Goal: Information Seeking & Learning: Learn about a topic

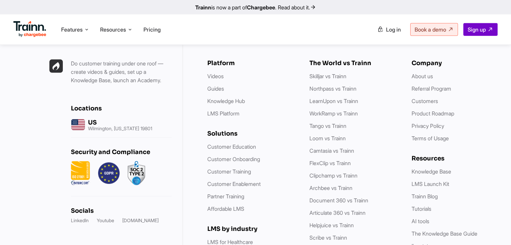
scroll to position [1935, 0]
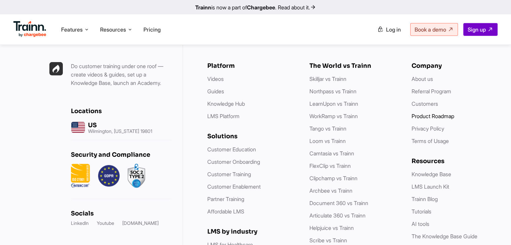
click at [460, 120] on li "Product Roadmap" at bounding box center [455, 116] width 89 height 8
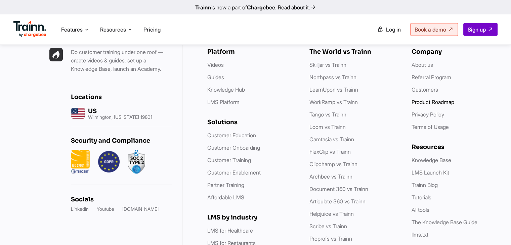
scroll to position [1921, 0]
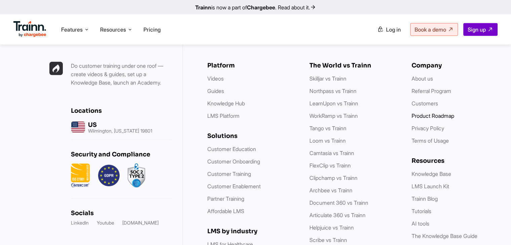
click at [447, 115] on link "Product Roadmap" at bounding box center [432, 115] width 43 height 7
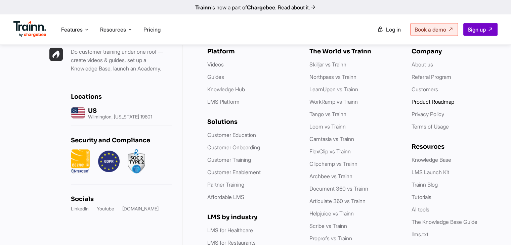
scroll to position [1935, 0]
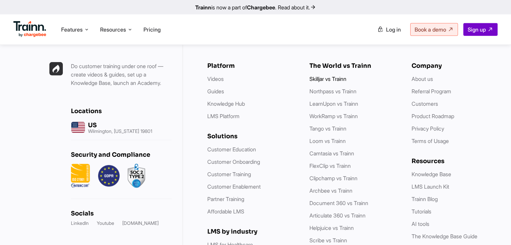
click at [324, 82] on link "Skilljar vs Trainn" at bounding box center [327, 79] width 37 height 7
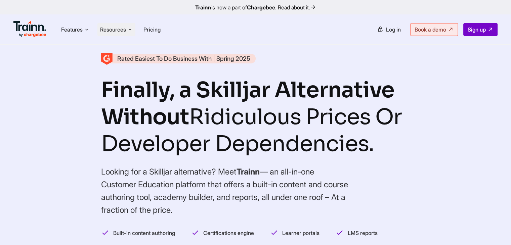
click at [132, 28] on icon at bounding box center [129, 29] width 5 height 7
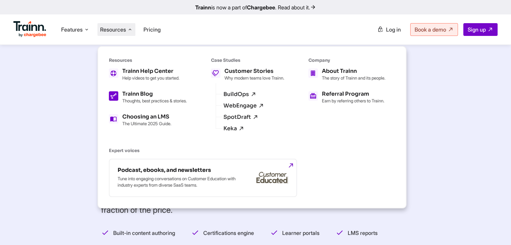
click at [143, 97] on h5 "Trainn Blog" at bounding box center [154, 93] width 64 height 5
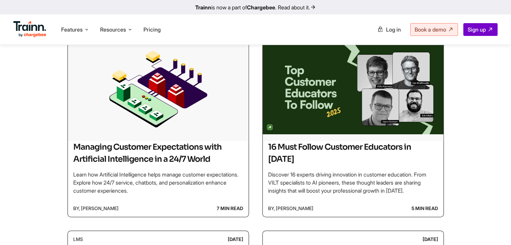
scroll to position [167, 0]
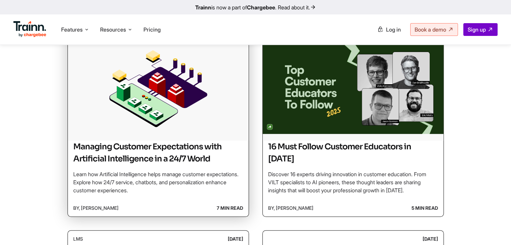
click at [85, 101] on img at bounding box center [158, 88] width 181 height 101
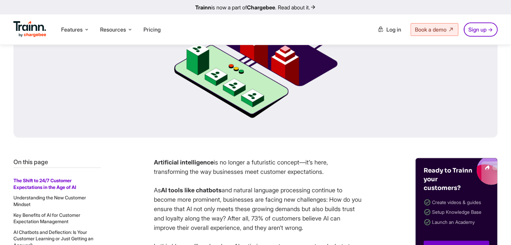
scroll to position [194, 0]
click at [299, 166] on p "Artificial intelligence is no longer a futuristic concept—it’s here, transformi…" at bounding box center [258, 167] width 208 height 19
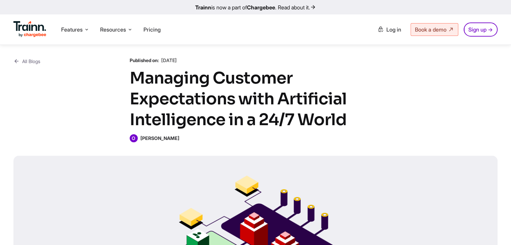
scroll to position [0, 0]
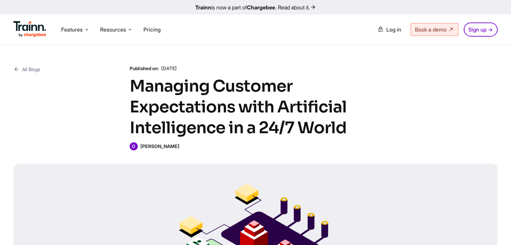
click at [22, 70] on link "All Blogs" at bounding box center [26, 69] width 27 height 8
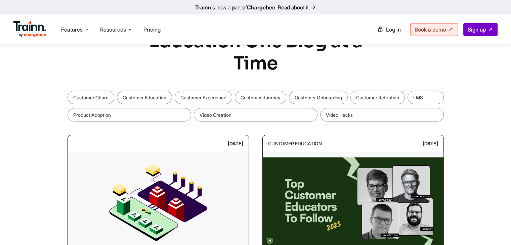
scroll to position [40, 0]
